Goal: Transaction & Acquisition: Purchase product/service

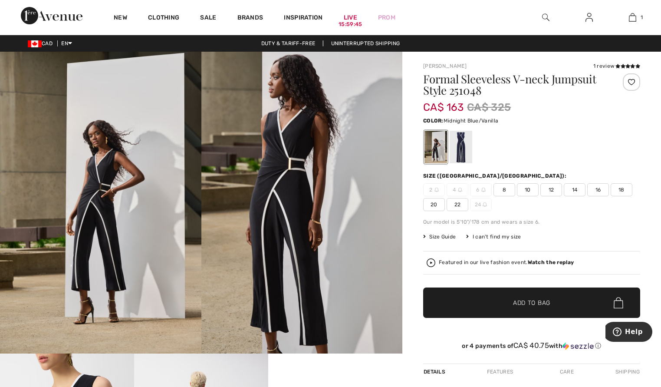
click at [462, 146] on div at bounding box center [461, 147] width 23 height 33
